Goal: Transaction & Acquisition: Purchase product/service

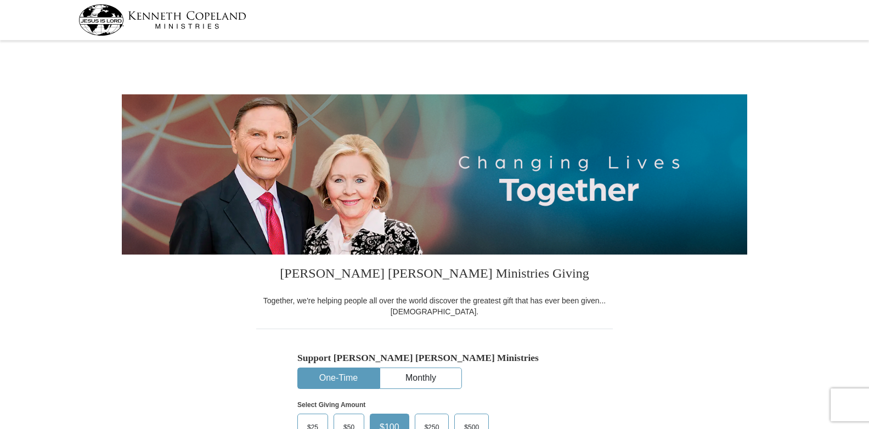
select select "[GEOGRAPHIC_DATA]"
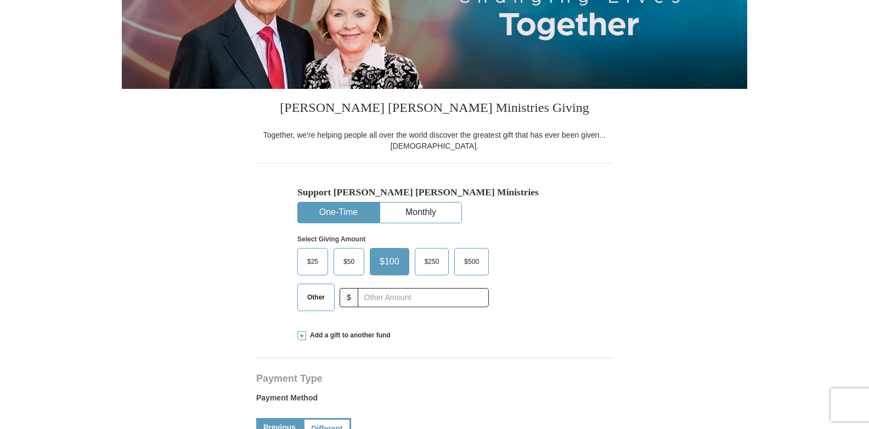
scroll to position [178, 0]
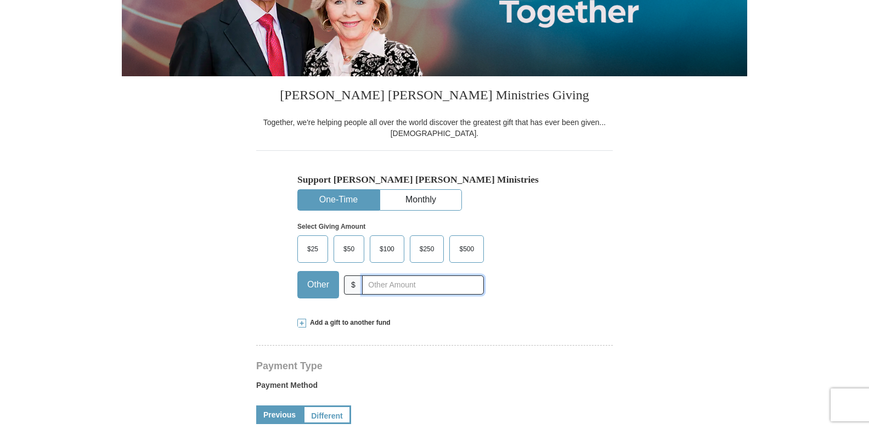
click at [370, 286] on input "text" at bounding box center [423, 284] width 122 height 19
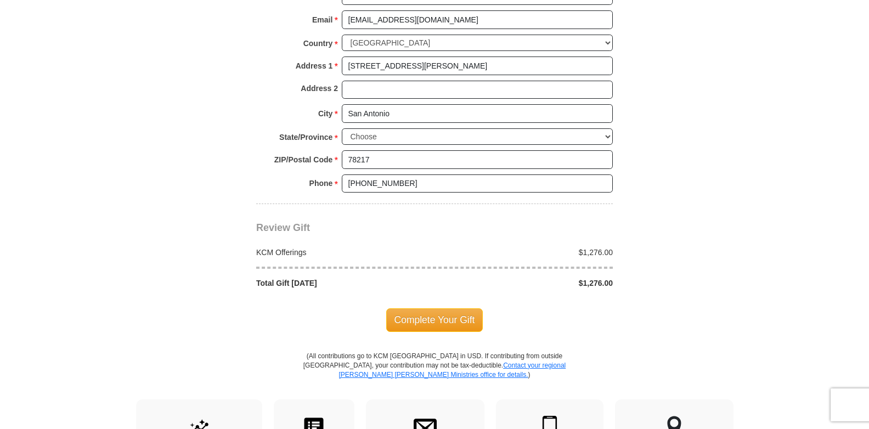
scroll to position [823, 0]
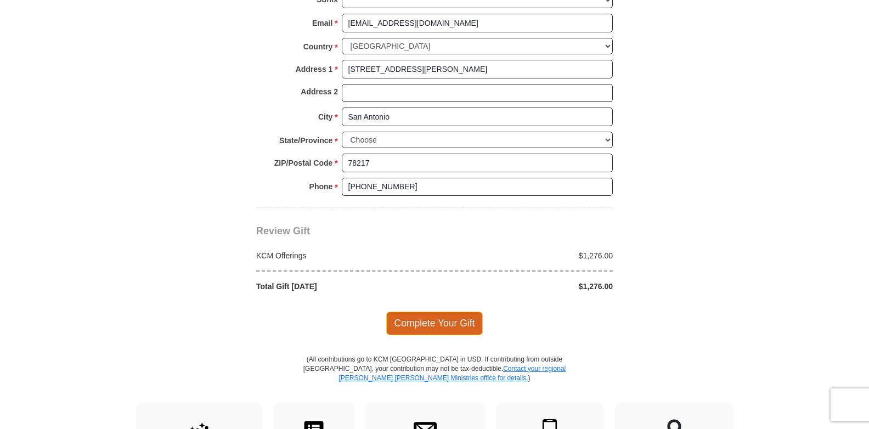
type input "1276.00"
click at [426, 324] on span "Complete Your Gift" at bounding box center [434, 323] width 97 height 23
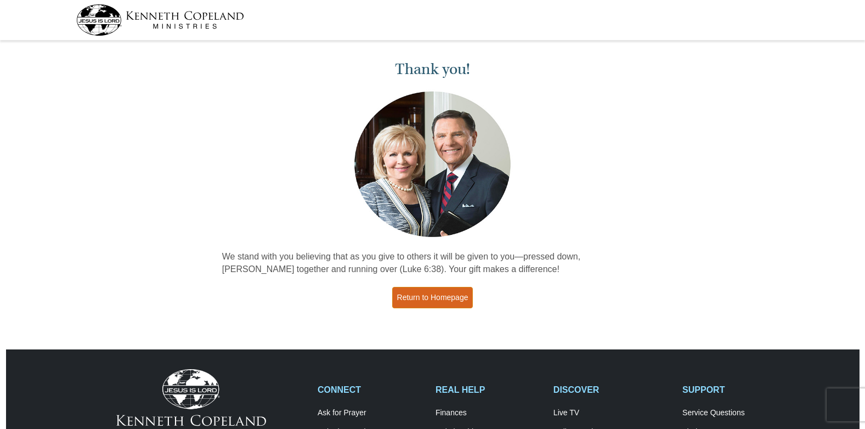
click at [431, 296] on link "Return to Homepage" at bounding box center [432, 297] width 81 height 21
